Goal: Information Seeking & Learning: Learn about a topic

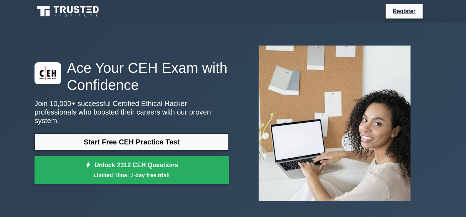
click at [239, 64] on div at bounding box center [334, 123] width 203 height 167
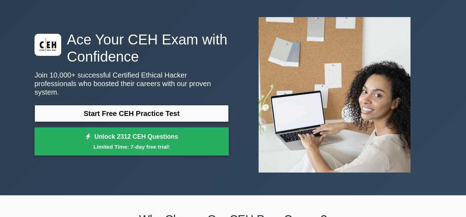
scroll to position [43, 0]
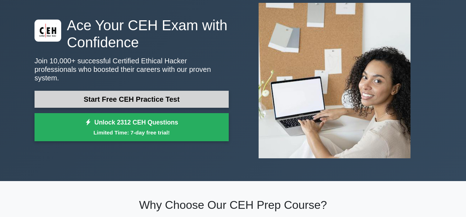
click at [197, 91] on link "Start Free CEH Practice Test" at bounding box center [132, 99] width 194 height 17
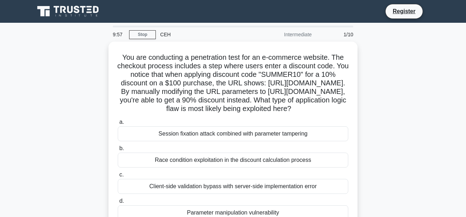
click at [218, 33] on div "CEH" at bounding box center [205, 34] width 98 height 14
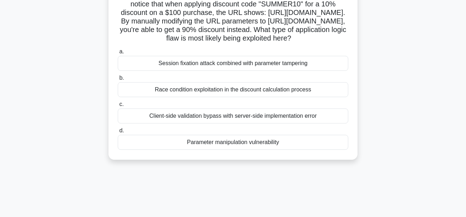
scroll to position [71, 0]
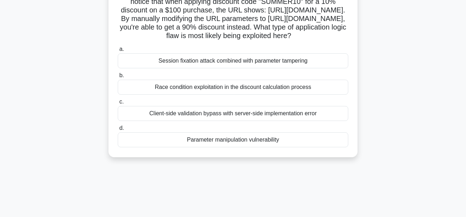
click at [179, 68] on div "Session fixation attack combined with parameter tampering" at bounding box center [233, 60] width 230 height 15
click at [118, 52] on input "a. Session fixation attack combined with parameter tampering" at bounding box center [118, 49] width 0 height 5
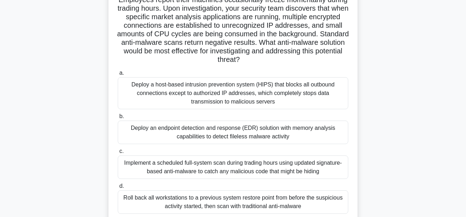
scroll to position [0, 0]
